Goal: Find specific page/section: Find specific page/section

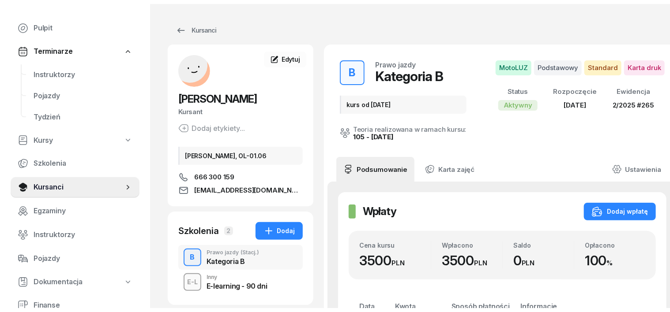
scroll to position [55, 0]
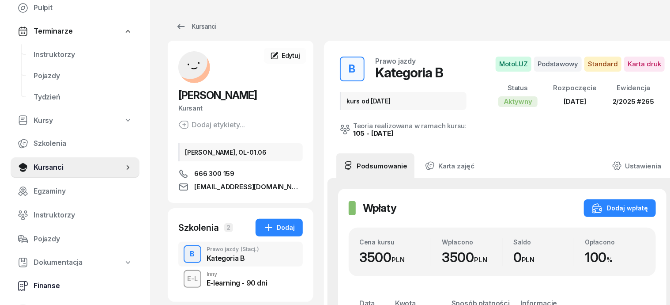
click at [44, 288] on span "Finanse" at bounding box center [83, 285] width 99 height 11
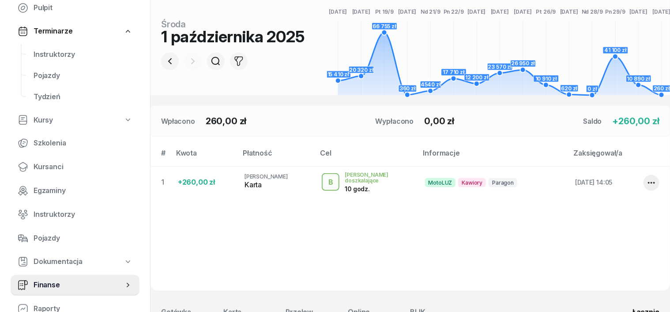
scroll to position [110, 0]
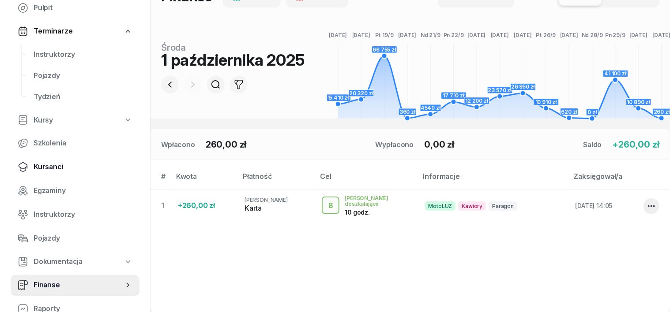
click at [45, 169] on span "Kursanci" at bounding box center [83, 167] width 99 height 11
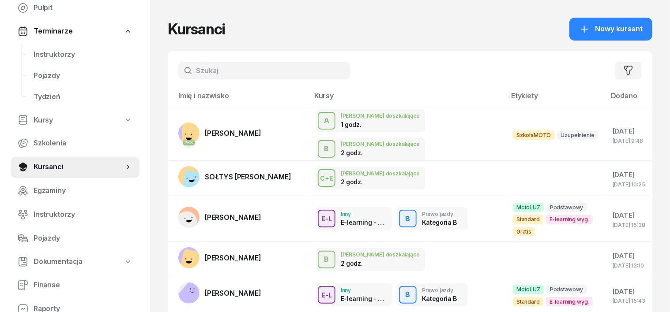
click at [188, 66] on input "text" at bounding box center [264, 71] width 172 height 18
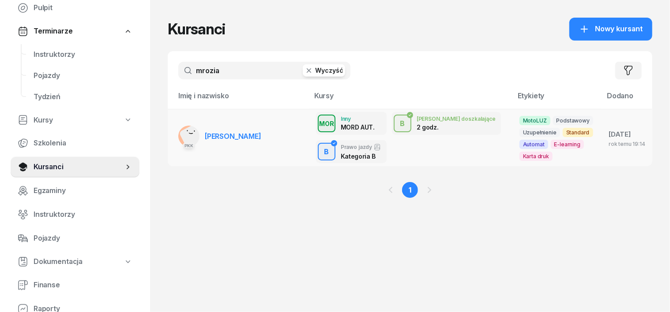
type input "mrozia"
click at [168, 137] on td "PKK [PERSON_NAME]" at bounding box center [238, 137] width 141 height 57
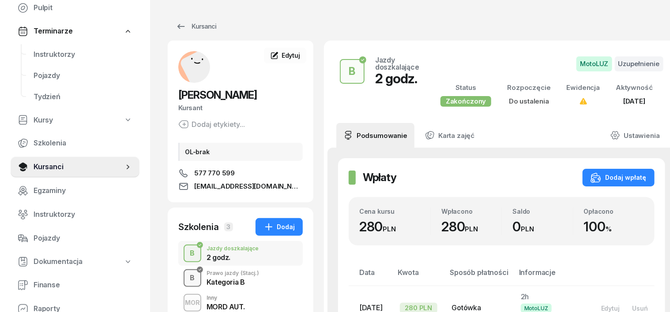
click at [187, 276] on div "B" at bounding box center [193, 278] width 12 height 15
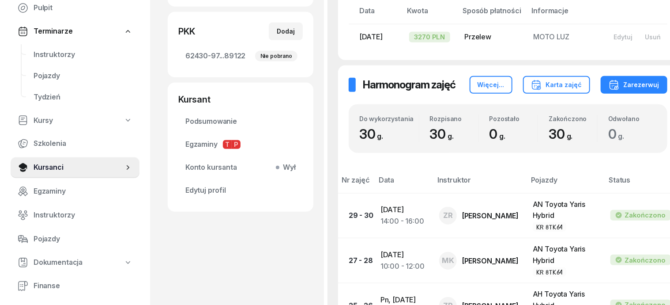
scroll to position [163, 0]
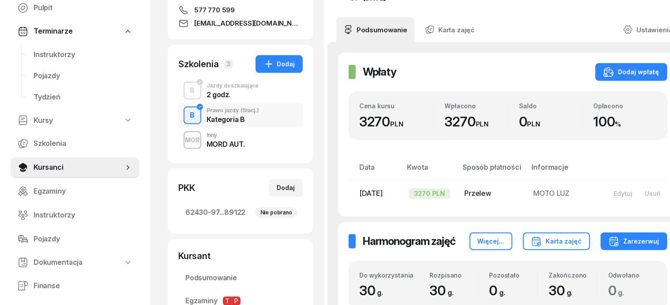
click at [184, 93] on div "button" at bounding box center [192, 91] width 16 height 16
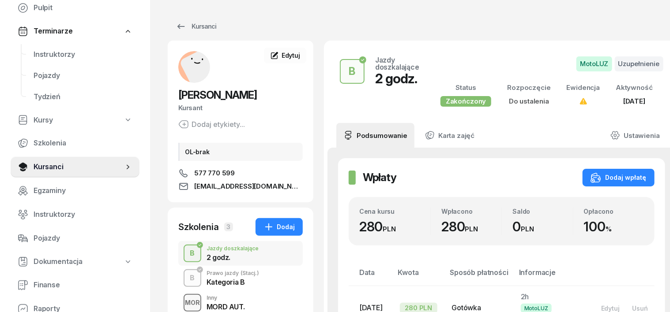
click at [181, 303] on div "MOR" at bounding box center [192, 302] width 22 height 11
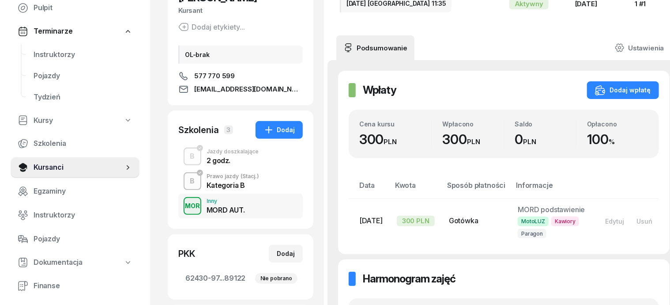
scroll to position [110, 0]
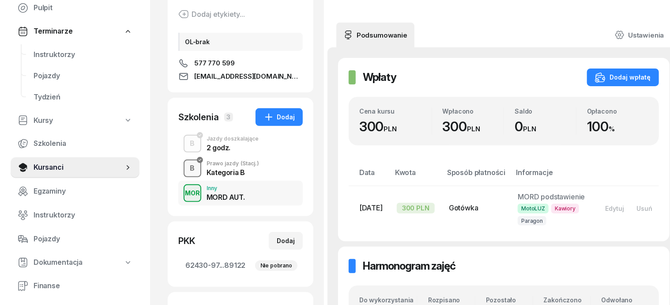
click at [187, 168] on div "B" at bounding box center [193, 168] width 12 height 15
